Goal: Task Accomplishment & Management: Use online tool/utility

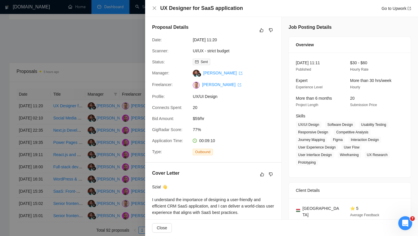
scroll to position [1397, 0]
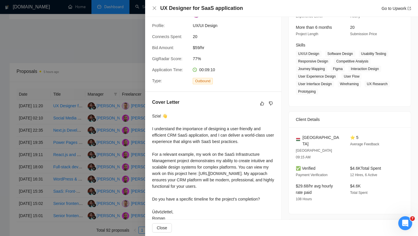
click at [132, 59] on div at bounding box center [209, 118] width 418 height 236
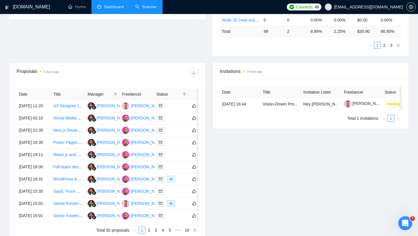
click at [153, 9] on link "Scanner" at bounding box center [145, 6] width 21 height 5
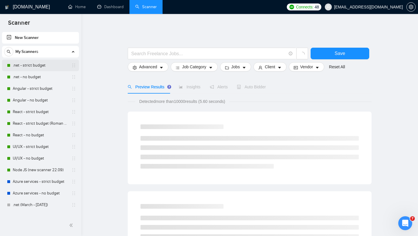
click at [37, 64] on link ".net - strict budget" at bounding box center [40, 66] width 55 height 12
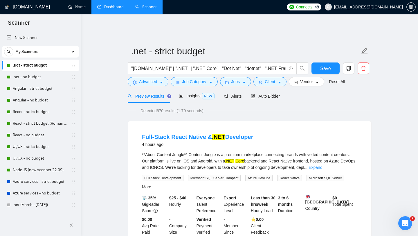
click at [110, 8] on link "Dashboard" at bounding box center [110, 6] width 26 height 5
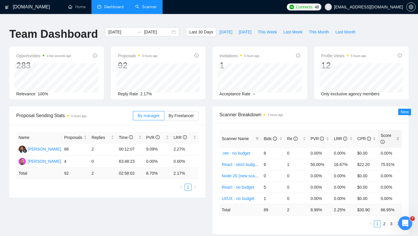
click at [398, 135] on div "Score" at bounding box center [390, 138] width 19 height 13
click at [399, 136] on div "Score" at bounding box center [390, 138] width 19 height 13
click at [386, 220] on link "2" at bounding box center [384, 223] width 6 height 6
click at [391, 220] on link "3" at bounding box center [391, 223] width 6 height 6
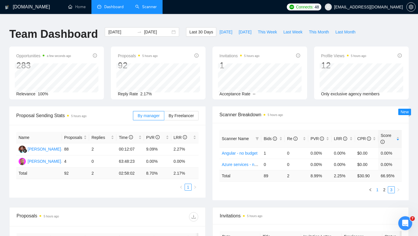
click at [378, 186] on link "1" at bounding box center [377, 189] width 6 height 6
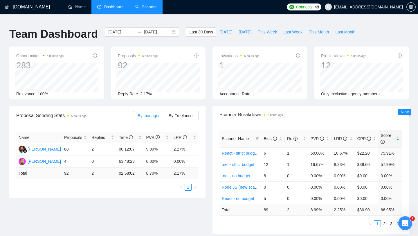
click at [149, 15] on div "GigRadar.io Home Dashboard Scanner Connects: 48 ykotula@intelvision.pro Team Da…" at bounding box center [209, 237] width 418 height 467
click at [148, 9] on link "Scanner" at bounding box center [145, 6] width 21 height 5
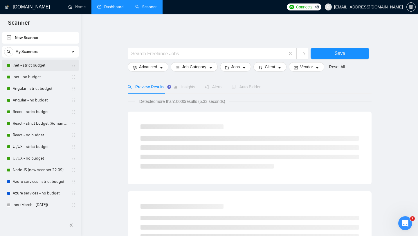
click at [36, 67] on link ".net - strict budget" at bounding box center [40, 66] width 55 height 12
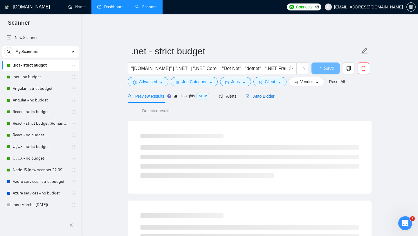
click at [257, 94] on div "Auto Bidder" at bounding box center [260, 96] width 29 height 6
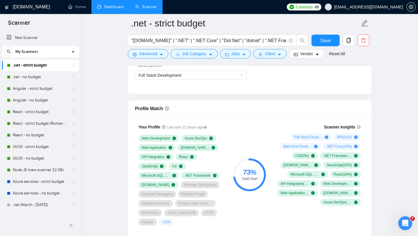
scroll to position [328, 0]
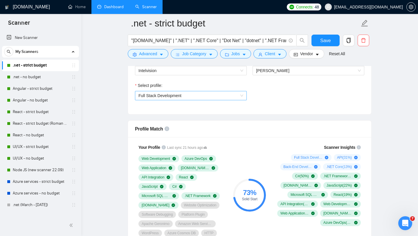
click at [232, 92] on span "Full Stack Development" at bounding box center [191, 95] width 105 height 9
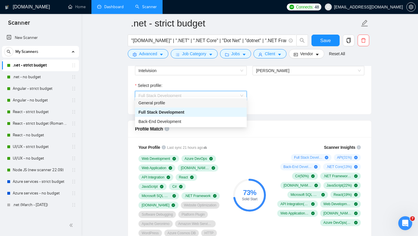
click at [189, 102] on div "General profile" at bounding box center [191, 103] width 105 height 6
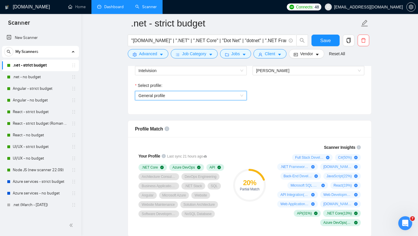
scroll to position [344, 0]
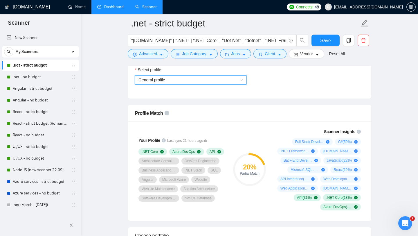
click at [221, 77] on span "General profile" at bounding box center [191, 80] width 105 height 9
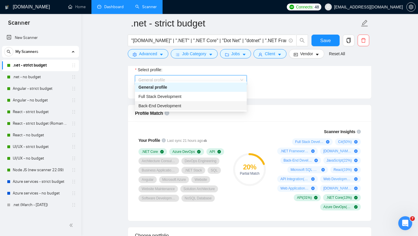
click at [195, 106] on div "Back-End Development" at bounding box center [191, 106] width 105 height 6
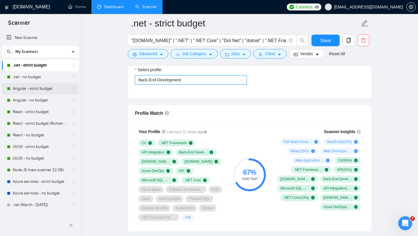
click at [37, 91] on link "Angular - strict budget" at bounding box center [40, 89] width 55 height 12
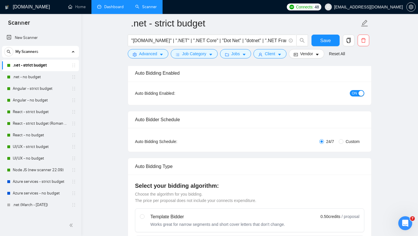
scroll to position [0, 0]
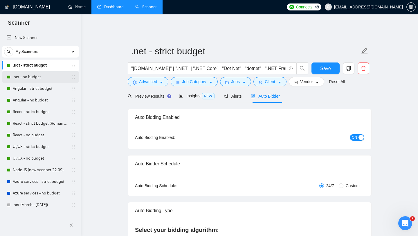
click at [36, 76] on link ".net - no budget" at bounding box center [40, 77] width 55 height 12
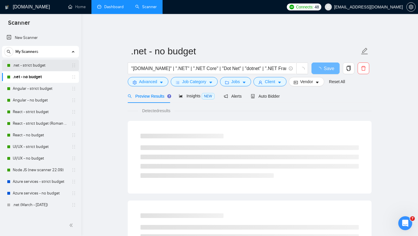
click at [37, 67] on link ".net - strict budget" at bounding box center [40, 66] width 55 height 12
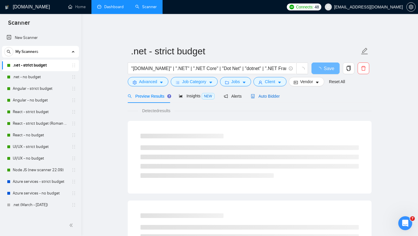
click at [269, 94] on span "Auto Bidder" at bounding box center [265, 96] width 29 height 5
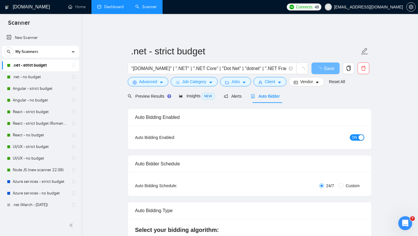
checkbox input "true"
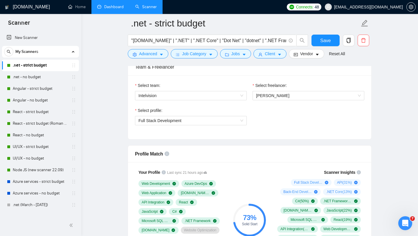
scroll to position [363, 0]
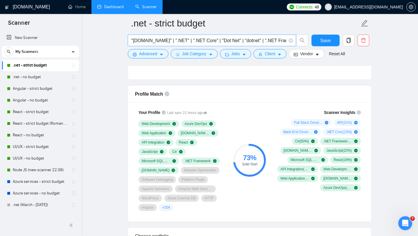
click at [202, 40] on input ""[DOMAIN_NAME]" | ".NET" | ".NET Core" | "Dot Net" | "dotnet" | ".NET Framework…" at bounding box center [208, 40] width 155 height 7
click at [44, 89] on link "Angular - strict budget" at bounding box center [40, 89] width 55 height 12
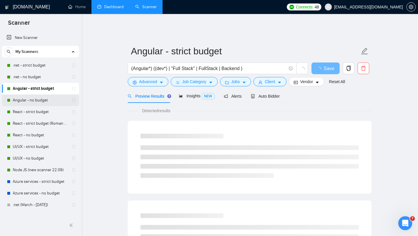
click at [38, 99] on link "Angular - no budget" at bounding box center [40, 100] width 55 height 12
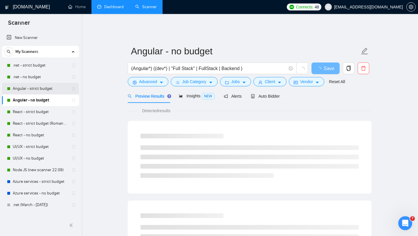
click at [39, 89] on link "Angular - strict budget" at bounding box center [40, 89] width 55 height 12
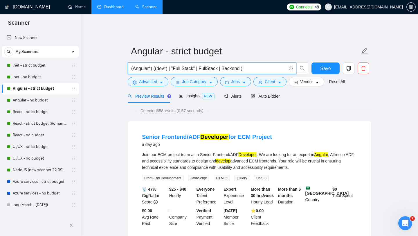
click at [206, 67] on input "(Angular*) ((dev*) | "Full Stack" | FullStack | Backend )" at bounding box center [208, 68] width 155 height 7
paste input ""Angular" | "AngularJS" | "Angular 2+" | "TypeScript" | "RxJS" | "NgRx" | "Angu…"
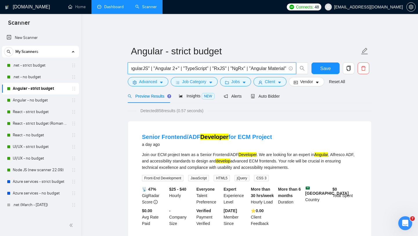
type input ""Angular" | "AngularJS" | "Angular 2+" | "TypeScript" | "RxJS" | "NgRx" | "Angu…"
click at [311, 95] on div "Preview Results Insights NEW Alerts Auto Bidder" at bounding box center [250, 96] width 244 height 14
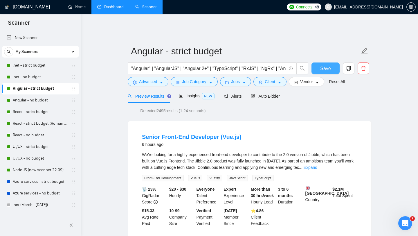
click at [329, 66] on span "Save" at bounding box center [325, 68] width 10 height 7
click at [274, 95] on div "Auto Bidder" at bounding box center [265, 96] width 29 height 14
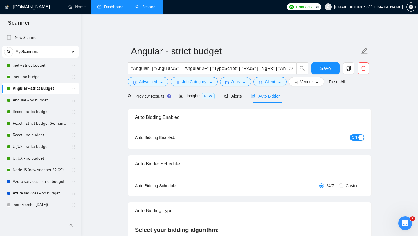
checkbox input "true"
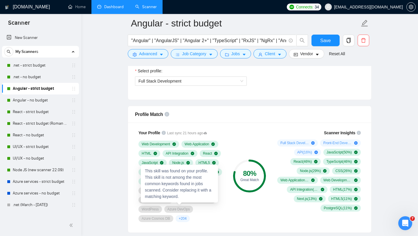
scroll to position [310, 0]
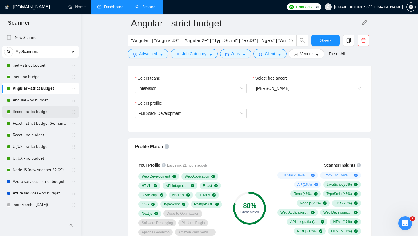
click at [36, 114] on link "React - strict budget" at bounding box center [40, 112] width 55 height 12
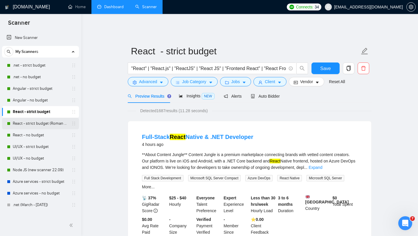
click at [42, 125] on link "React - strict budget (Roman Account)" at bounding box center [40, 124] width 55 height 12
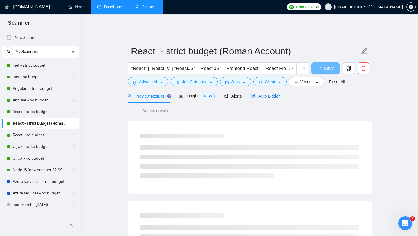
click at [270, 95] on div "Auto Bidder" at bounding box center [265, 96] width 29 height 6
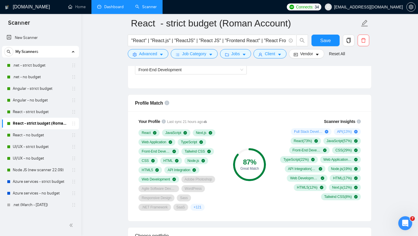
scroll to position [355, 0]
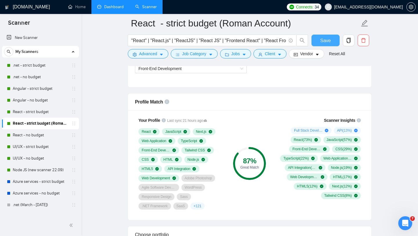
click at [328, 35] on button "Save" at bounding box center [326, 41] width 28 height 12
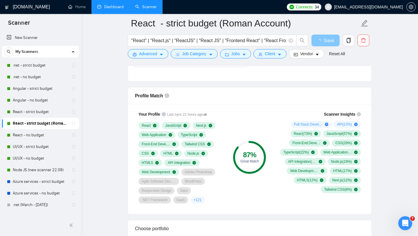
scroll to position [359, 0]
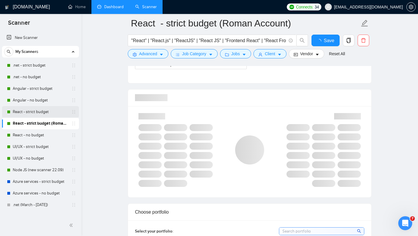
click at [28, 114] on link "React - strict budget" at bounding box center [40, 112] width 55 height 12
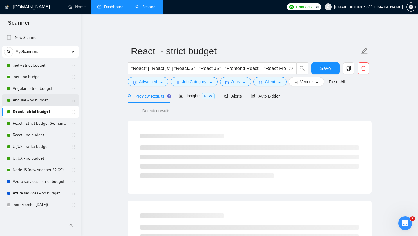
click at [36, 100] on link "Angular - no budget" at bounding box center [40, 100] width 55 height 12
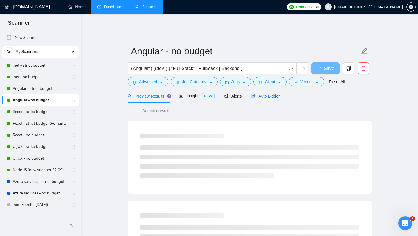
click at [258, 94] on span "Auto Bidder" at bounding box center [265, 96] width 29 height 5
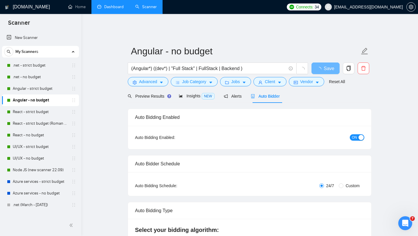
checkbox input "true"
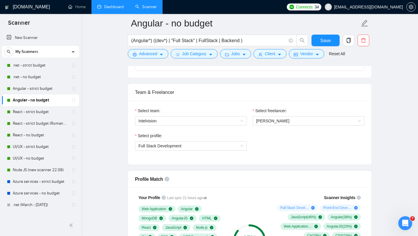
scroll to position [279, 0]
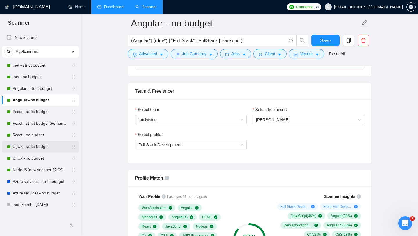
click at [40, 149] on link "UI/UX - strict budget" at bounding box center [40, 147] width 55 height 12
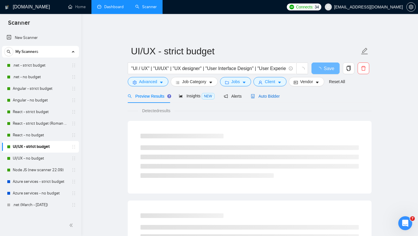
click at [272, 94] on span "Auto Bidder" at bounding box center [265, 96] width 29 height 5
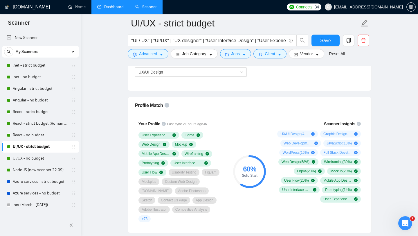
scroll to position [350, 0]
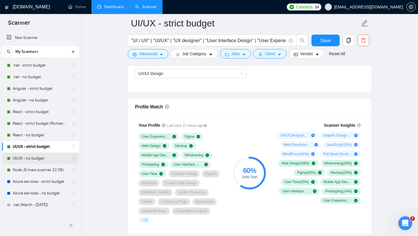
click at [36, 159] on link "UI/UX - no budget" at bounding box center [40, 158] width 55 height 12
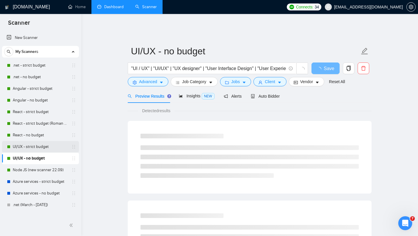
click at [36, 148] on link "UI/UX - strict budget" at bounding box center [40, 147] width 55 height 12
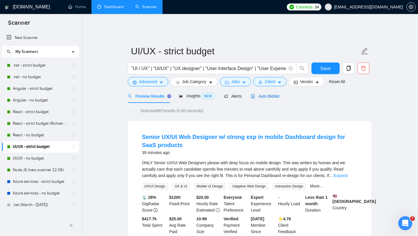
click at [268, 94] on span "Auto Bidder" at bounding box center [265, 96] width 29 height 5
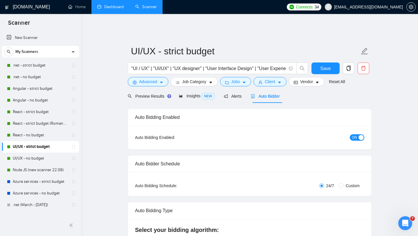
checkbox input "true"
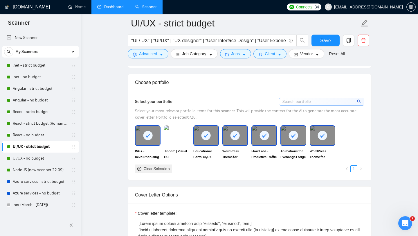
scroll to position [367, 0]
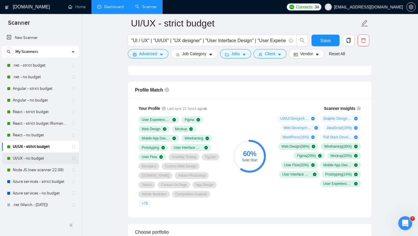
click at [53, 160] on link "UI/UX - no budget" at bounding box center [40, 158] width 55 height 12
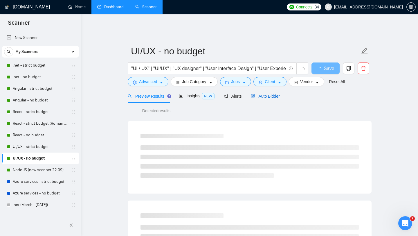
click at [270, 94] on span "Auto Bidder" at bounding box center [265, 96] width 29 height 5
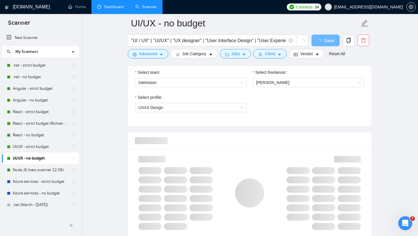
scroll to position [366, 0]
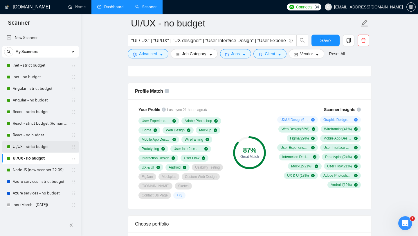
click at [31, 148] on link "UI/UX - strict budget" at bounding box center [40, 147] width 55 height 12
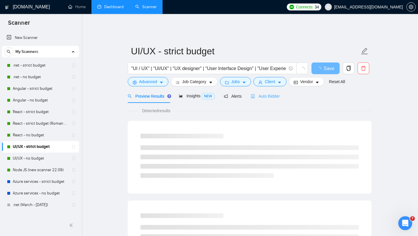
click at [275, 89] on div "Auto Bidder" at bounding box center [265, 96] width 29 height 14
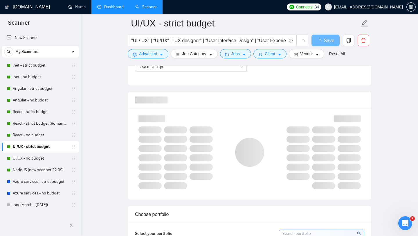
scroll to position [358, 0]
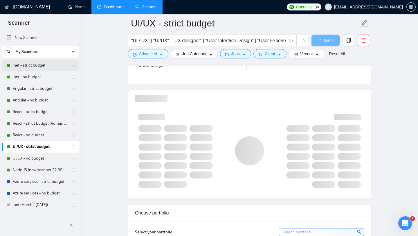
click at [47, 64] on link ".net - strict budget" at bounding box center [40, 66] width 55 height 12
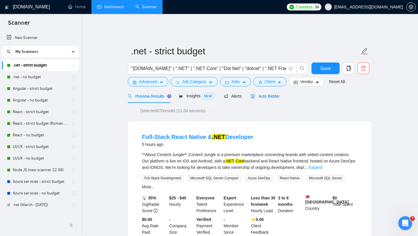
click at [272, 94] on span "Auto Bidder" at bounding box center [265, 96] width 29 height 5
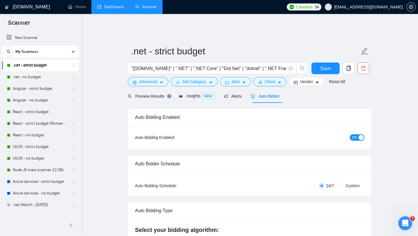
checkbox input "true"
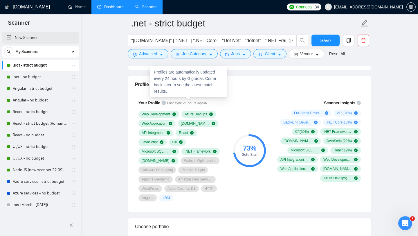
scroll to position [381, 0]
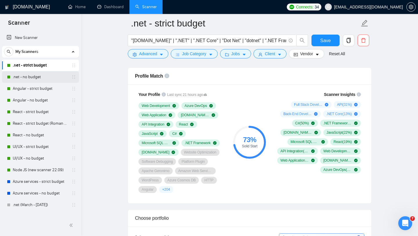
click at [36, 79] on link ".net - no budget" at bounding box center [40, 77] width 55 height 12
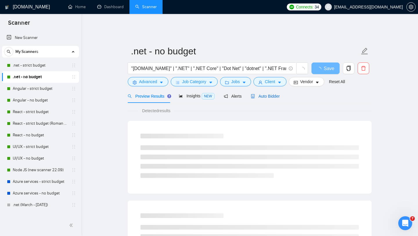
click at [267, 94] on span "Auto Bidder" at bounding box center [265, 96] width 29 height 5
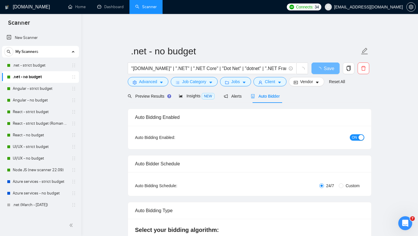
checkbox input "true"
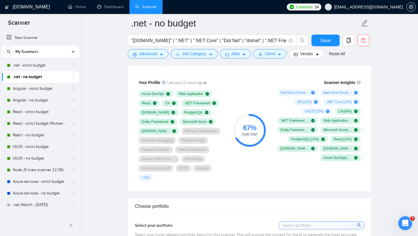
scroll to position [350, 0]
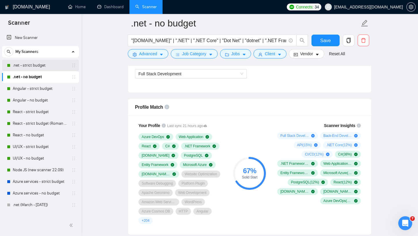
click at [43, 61] on link ".net - strict budget" at bounding box center [40, 66] width 55 height 12
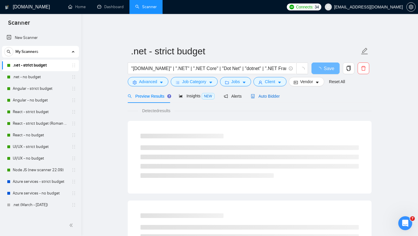
click at [268, 94] on span "Auto Bidder" at bounding box center [265, 96] width 29 height 5
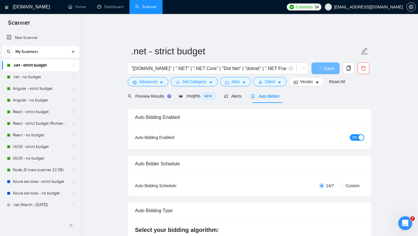
checkbox input "true"
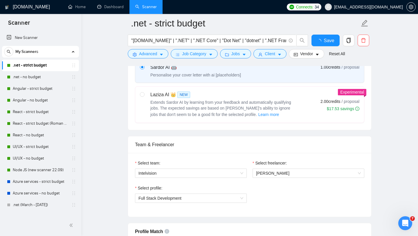
scroll to position [316, 0]
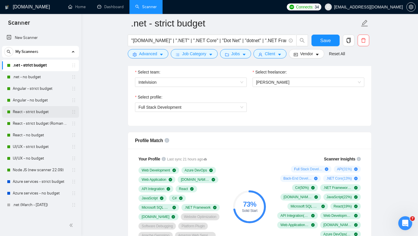
click at [35, 115] on link "React - strict budget" at bounding box center [40, 112] width 55 height 12
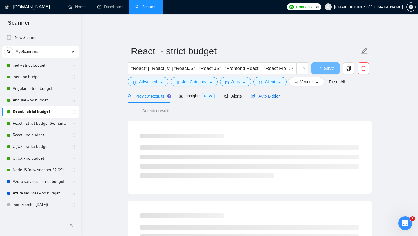
click at [273, 94] on span "Auto Bidder" at bounding box center [265, 96] width 29 height 5
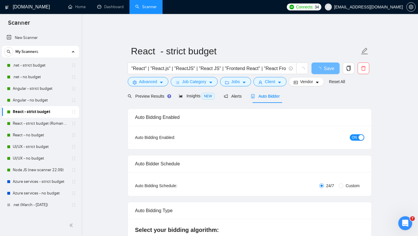
checkbox input "true"
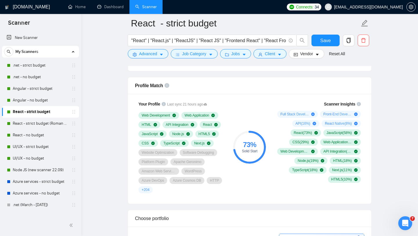
scroll to position [386, 0]
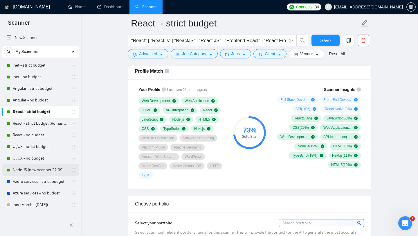
click at [37, 171] on link "Node JS (new scanner 22.09)" at bounding box center [40, 170] width 55 height 12
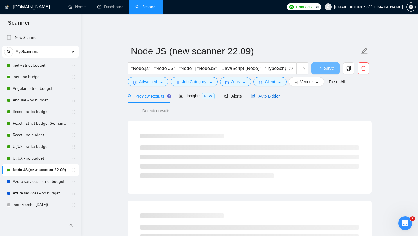
click at [268, 94] on span "Auto Bidder" at bounding box center [265, 96] width 29 height 5
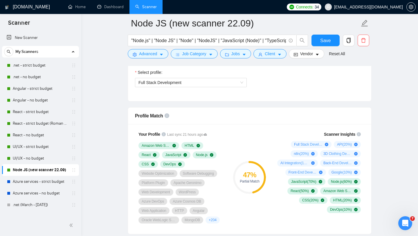
scroll to position [332, 0]
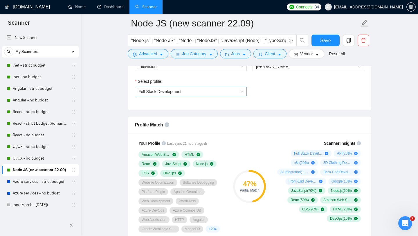
click at [209, 91] on span "Full Stack Development" at bounding box center [191, 91] width 105 height 9
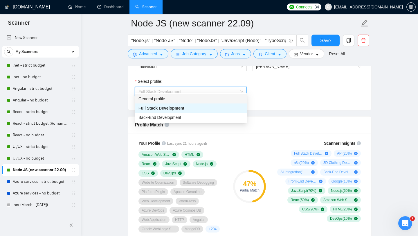
click at [193, 99] on div "General profile" at bounding box center [191, 99] width 105 height 6
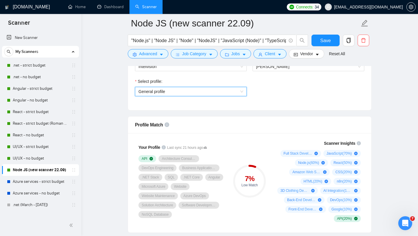
click at [211, 89] on span "General profile" at bounding box center [191, 91] width 105 height 9
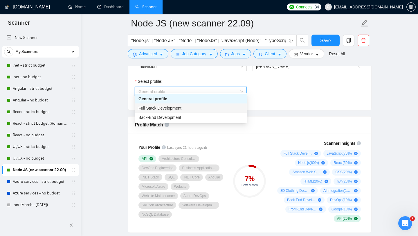
click at [192, 107] on div "Full Stack Development" at bounding box center [191, 108] width 105 height 6
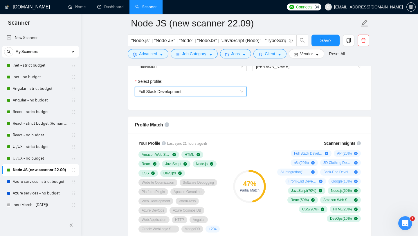
click at [207, 87] on span "Full Stack Development" at bounding box center [191, 91] width 105 height 9
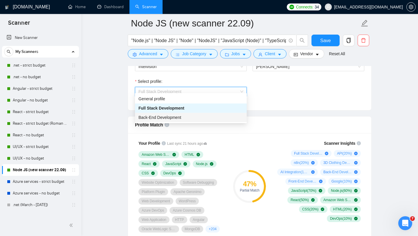
click at [193, 115] on div "Back-End Development" at bounding box center [191, 117] width 105 height 6
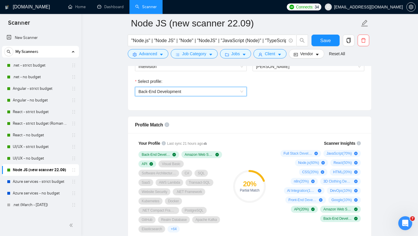
click at [217, 87] on span "Back-End Development" at bounding box center [191, 91] width 105 height 9
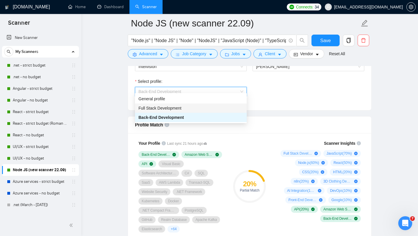
click at [195, 109] on div "Full Stack Development" at bounding box center [191, 108] width 105 height 6
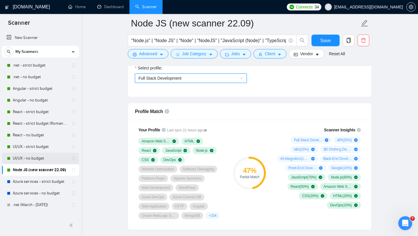
scroll to position [17, 0]
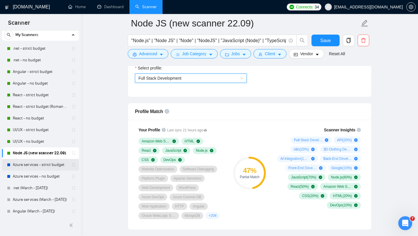
click at [40, 168] on link "Azure services - strict budget" at bounding box center [40, 165] width 55 height 12
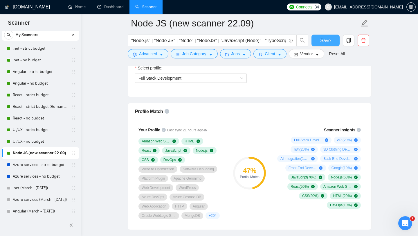
click at [328, 44] on button "Save" at bounding box center [326, 41] width 28 height 12
click at [39, 143] on link "UI/UX - no budget" at bounding box center [40, 142] width 55 height 12
click at [45, 55] on link ".net - no budget" at bounding box center [40, 60] width 55 height 12
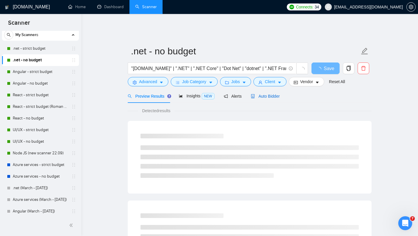
click at [270, 94] on span "Auto Bidder" at bounding box center [265, 96] width 29 height 5
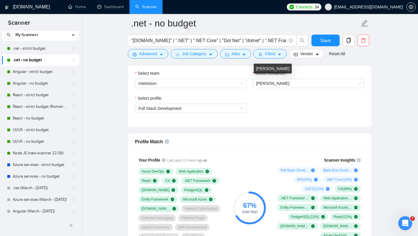
scroll to position [333, 0]
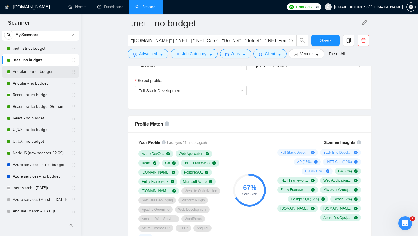
click at [39, 73] on link "Angular - strict budget" at bounding box center [40, 72] width 55 height 12
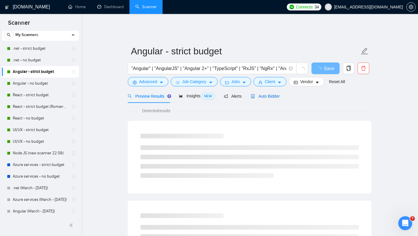
click at [265, 94] on span "Auto Bidder" at bounding box center [265, 96] width 29 height 5
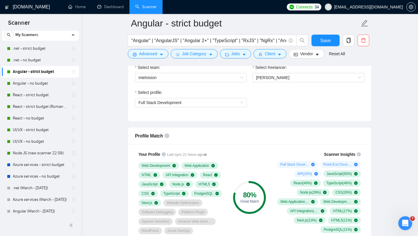
scroll to position [321, 0]
click at [37, 82] on link "Angular - no budget" at bounding box center [40, 84] width 55 height 12
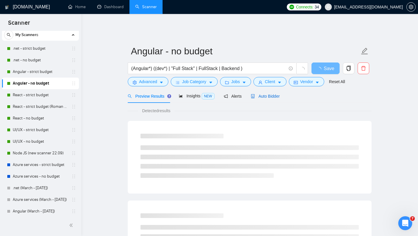
click at [267, 93] on div "Auto Bidder" at bounding box center [265, 96] width 29 height 6
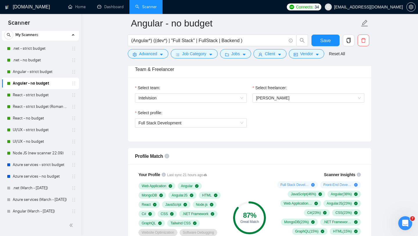
scroll to position [345, 0]
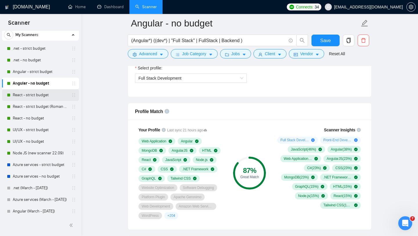
click at [43, 96] on link "React - strict budget" at bounding box center [40, 95] width 55 height 12
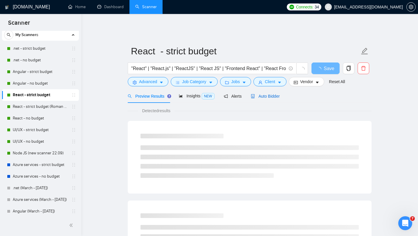
click at [268, 94] on span "Auto Bidder" at bounding box center [265, 96] width 29 height 5
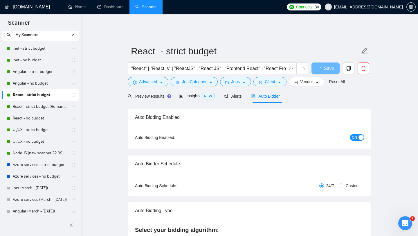
checkbox input "true"
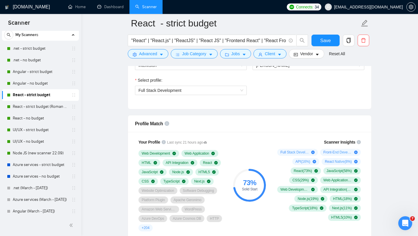
scroll to position [320, 0]
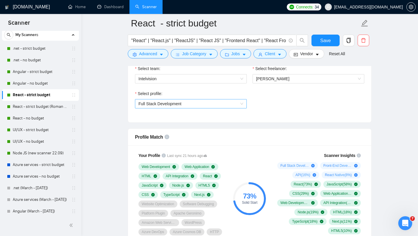
click at [235, 102] on span "Full Stack Development" at bounding box center [191, 103] width 105 height 9
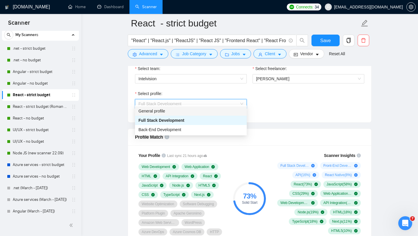
click at [216, 112] on div "General profile" at bounding box center [191, 111] width 105 height 6
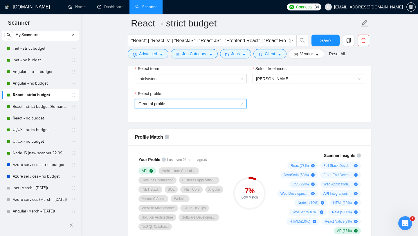
click at [240, 100] on span "General profile" at bounding box center [191, 103] width 105 height 9
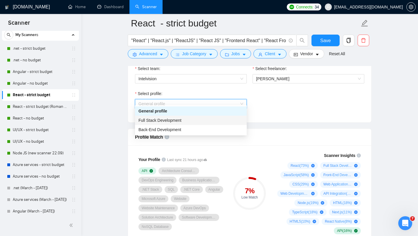
click at [211, 121] on div "Full Stack Development" at bounding box center [191, 120] width 105 height 6
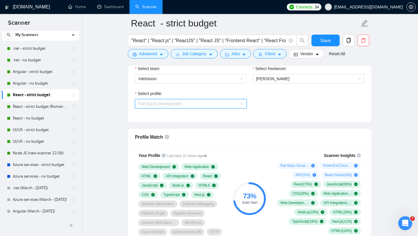
click at [239, 99] on span "Full Stack Development" at bounding box center [191, 103] width 105 height 9
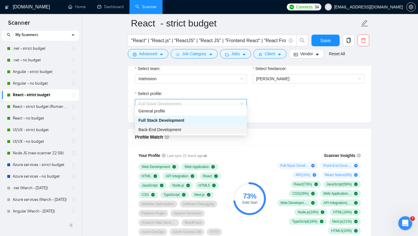
click at [200, 130] on div "Back-End Development" at bounding box center [191, 129] width 105 height 6
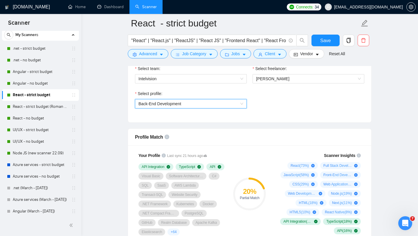
click at [238, 100] on span "Back-End Development" at bounding box center [191, 103] width 105 height 9
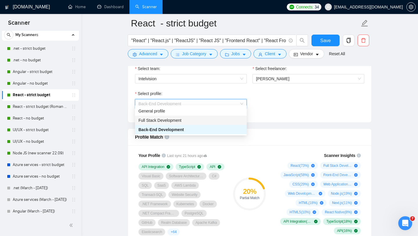
click at [208, 122] on div "Full Stack Development" at bounding box center [191, 120] width 105 height 6
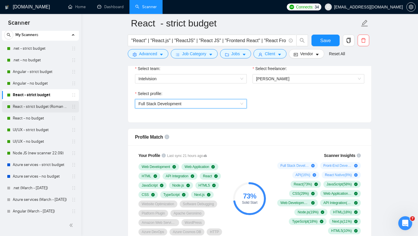
click at [39, 107] on link "React - strict budget (Roman Account)" at bounding box center [40, 107] width 55 height 12
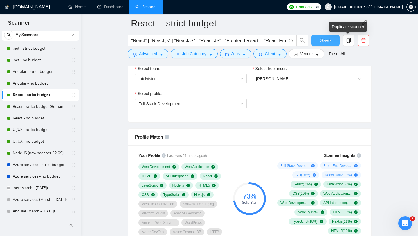
click at [327, 40] on span "Save" at bounding box center [325, 40] width 10 height 7
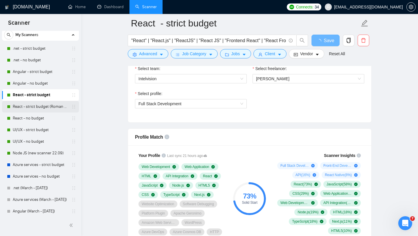
click at [37, 109] on link "React - strict budget (Roman Account)" at bounding box center [40, 107] width 55 height 12
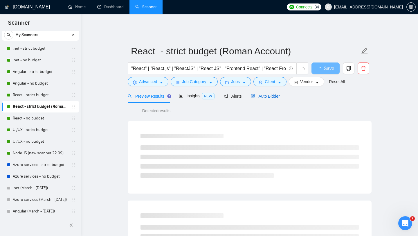
click at [267, 94] on div "Auto Bidder" at bounding box center [265, 96] width 29 height 6
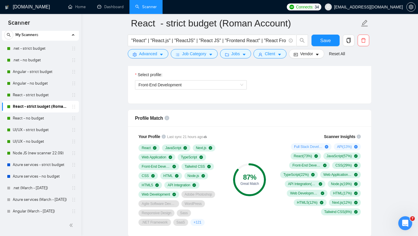
scroll to position [361, 0]
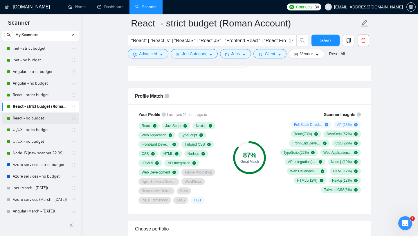
click at [42, 116] on link "React - no budget" at bounding box center [40, 118] width 55 height 12
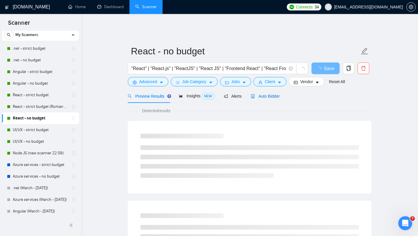
click at [273, 94] on span "Auto Bidder" at bounding box center [265, 96] width 29 height 5
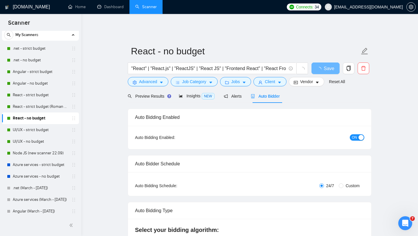
checkbox input "true"
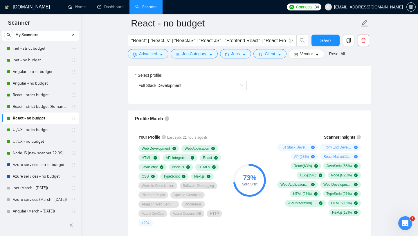
scroll to position [367, 0]
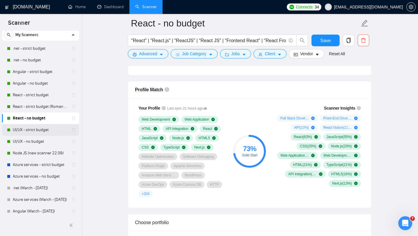
click at [44, 132] on link "UI/UX - strict budget" at bounding box center [40, 130] width 55 height 12
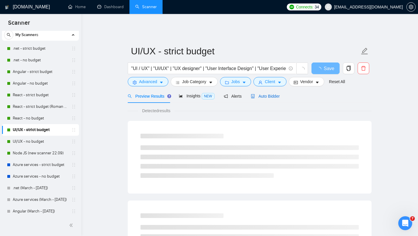
click at [270, 95] on div "Auto Bidder" at bounding box center [265, 96] width 29 height 6
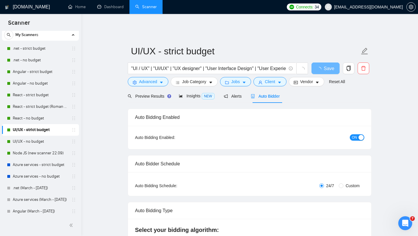
checkbox input "true"
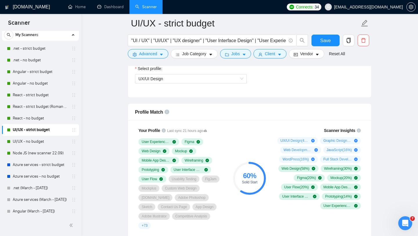
scroll to position [347, 0]
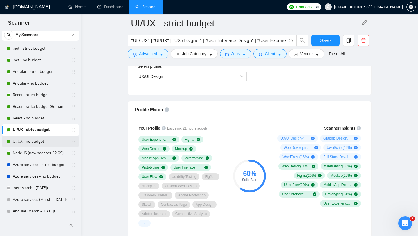
click at [26, 143] on link "UI/UX - no budget" at bounding box center [40, 142] width 55 height 12
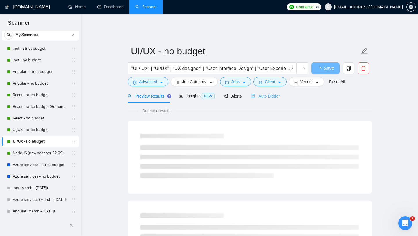
click at [272, 96] on div "Auto Bidder" at bounding box center [265, 96] width 29 height 14
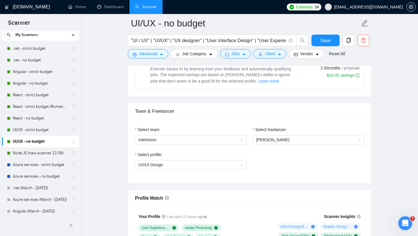
scroll to position [344, 0]
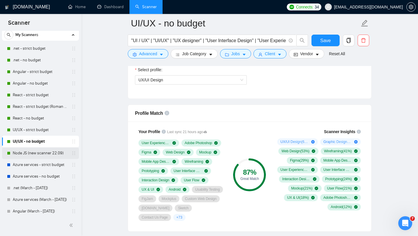
click at [39, 152] on link "Node JS (new scanner 22.09)" at bounding box center [40, 153] width 55 height 12
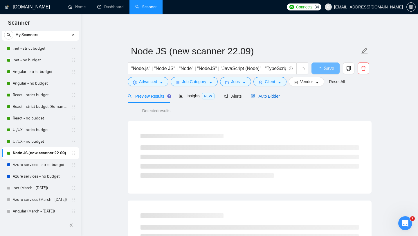
click at [272, 95] on div "Auto Bidder" at bounding box center [265, 96] width 29 height 6
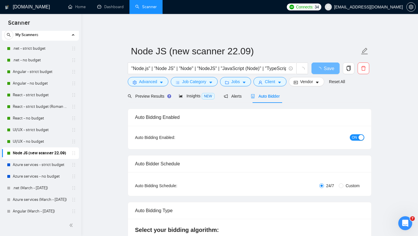
checkbox input "true"
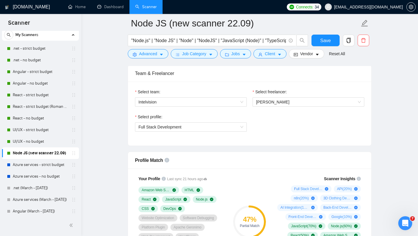
scroll to position [299, 0]
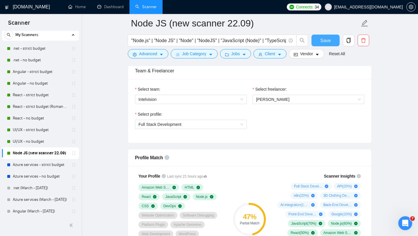
click at [324, 41] on span "Save" at bounding box center [325, 40] width 10 height 7
